Goal: Register for event/course

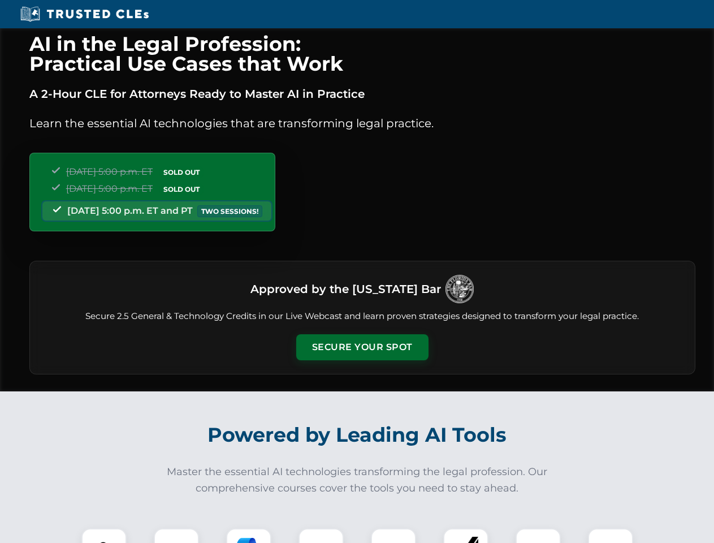
click at [362, 347] on button "Secure Your Spot" at bounding box center [362, 347] width 132 height 26
click at [104, 535] on img at bounding box center [104, 550] width 33 height 33
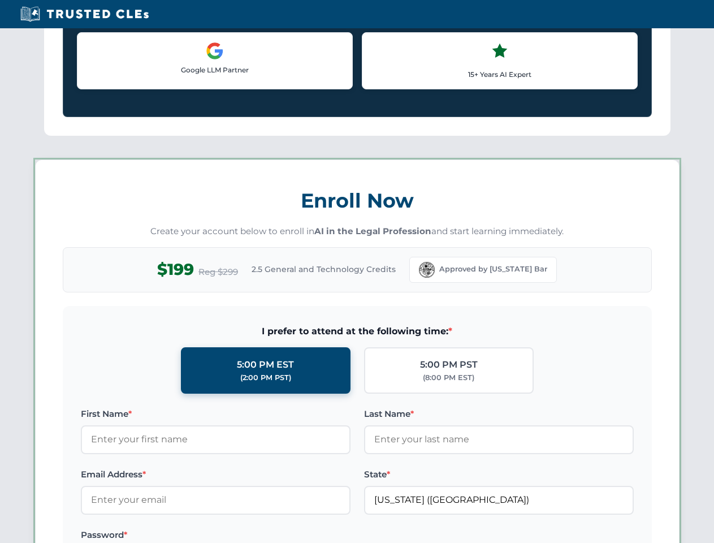
click at [249, 535] on label "Password *" at bounding box center [216, 535] width 270 height 14
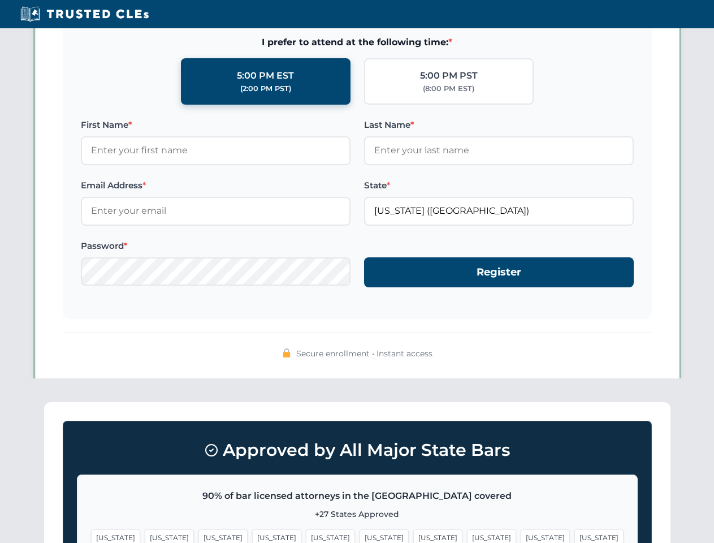
click at [521, 535] on span "[US_STATE]" at bounding box center [545, 537] width 49 height 16
